Goal: Information Seeking & Learning: Learn about a topic

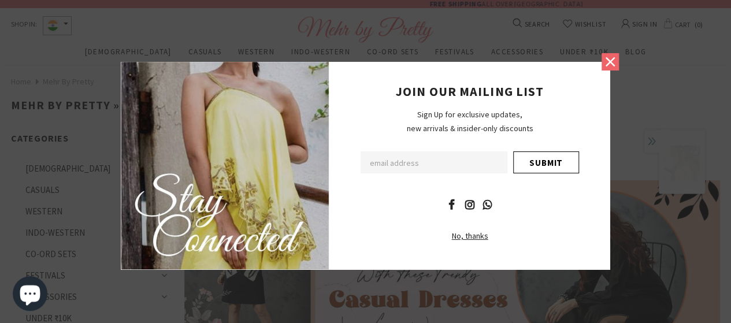
click at [609, 65] on icon at bounding box center [609, 61] width 15 height 15
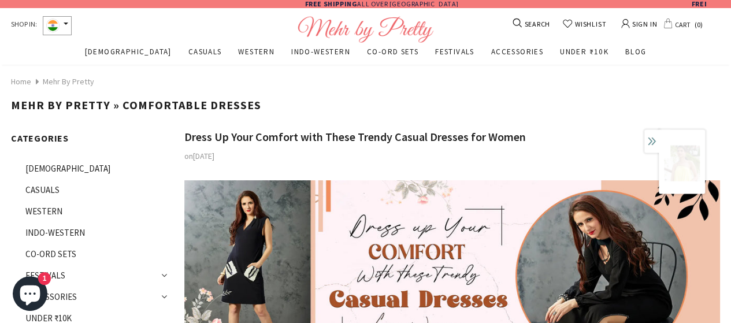
click at [677, 71] on div "Home Mehr by Pretty" at bounding box center [365, 80] width 709 height 33
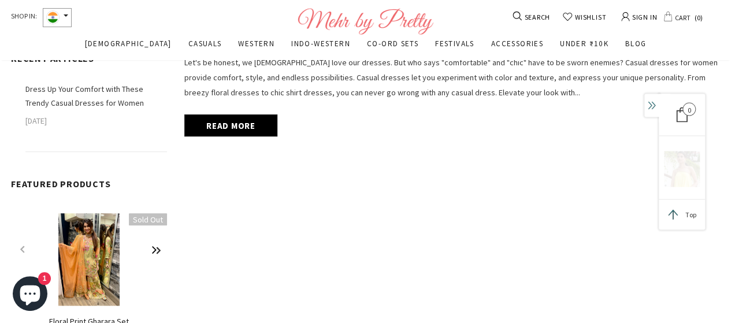
scroll to position [361, 0]
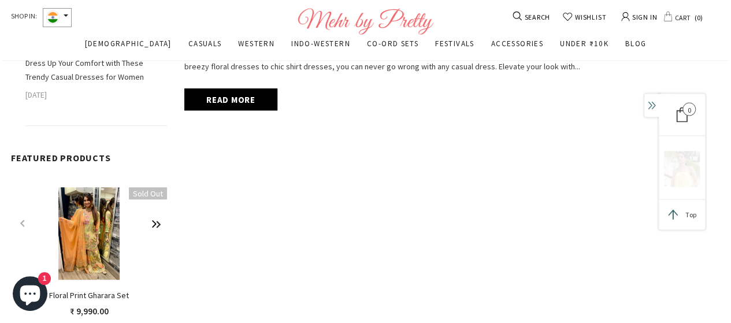
click at [240, 94] on link "Read more" at bounding box center [230, 99] width 93 height 22
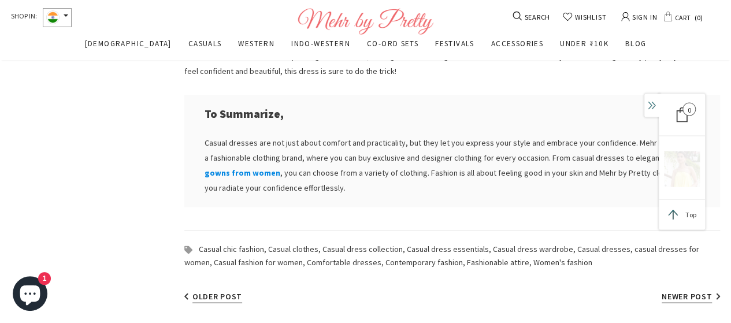
scroll to position [851, 0]
